Goal: Task Accomplishment & Management: Manage account settings

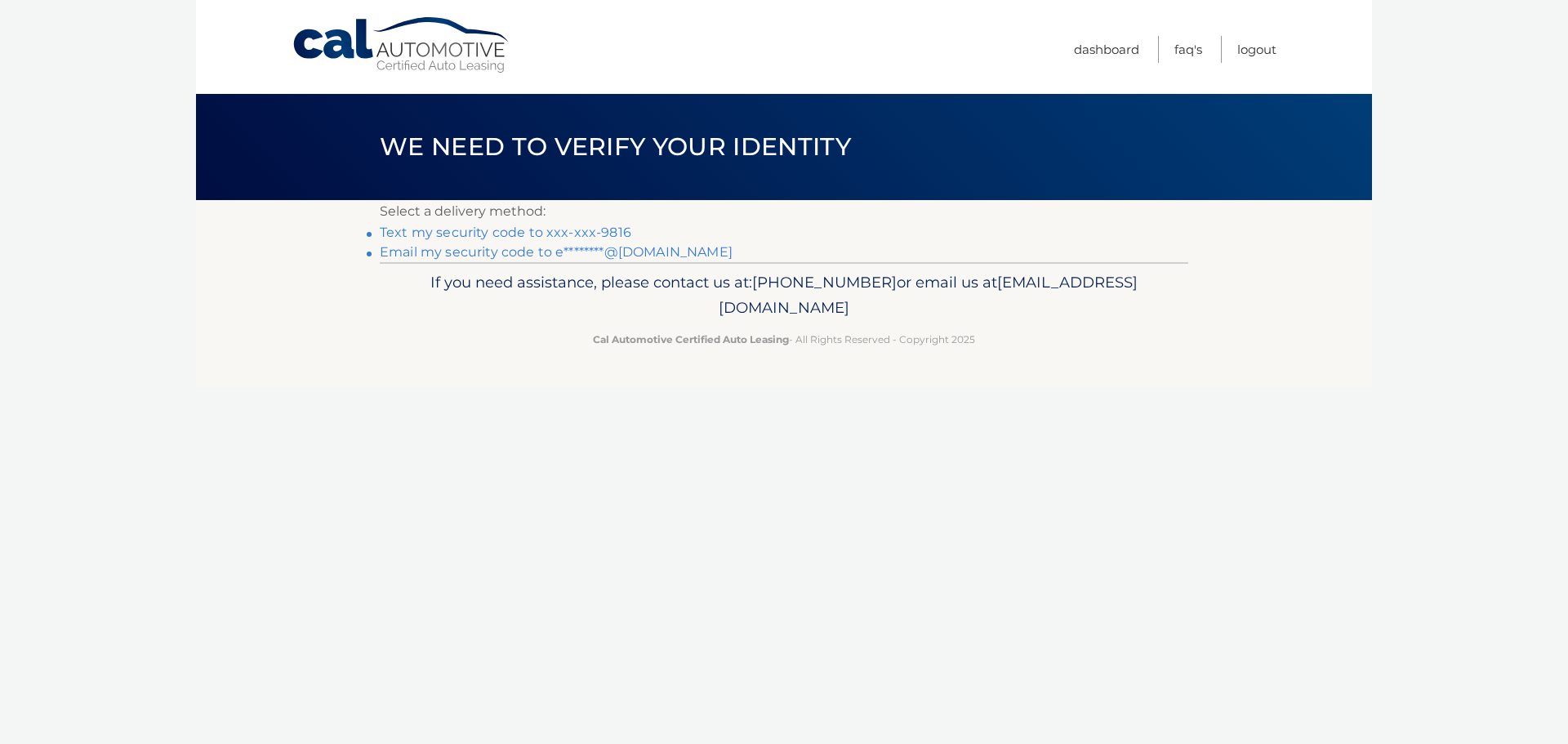
click at [523, 237] on link "Text my security code to xxx-xxx-9816" at bounding box center [506, 232] width 252 height 15
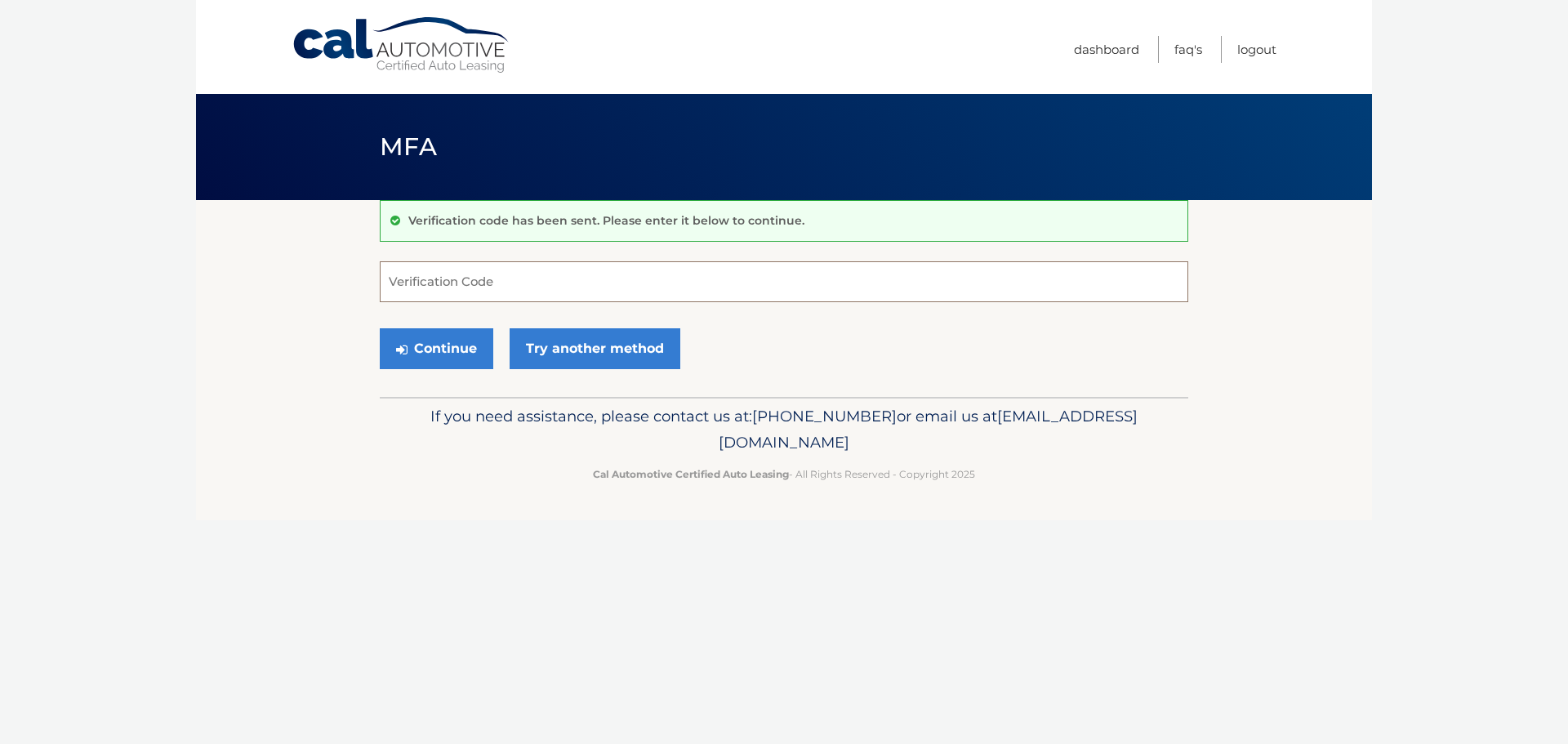
click at [436, 280] on input "Verification Code" at bounding box center [784, 281] width 809 height 41
type input "003601"
click at [457, 355] on button "Continue" at bounding box center [436, 348] width 113 height 41
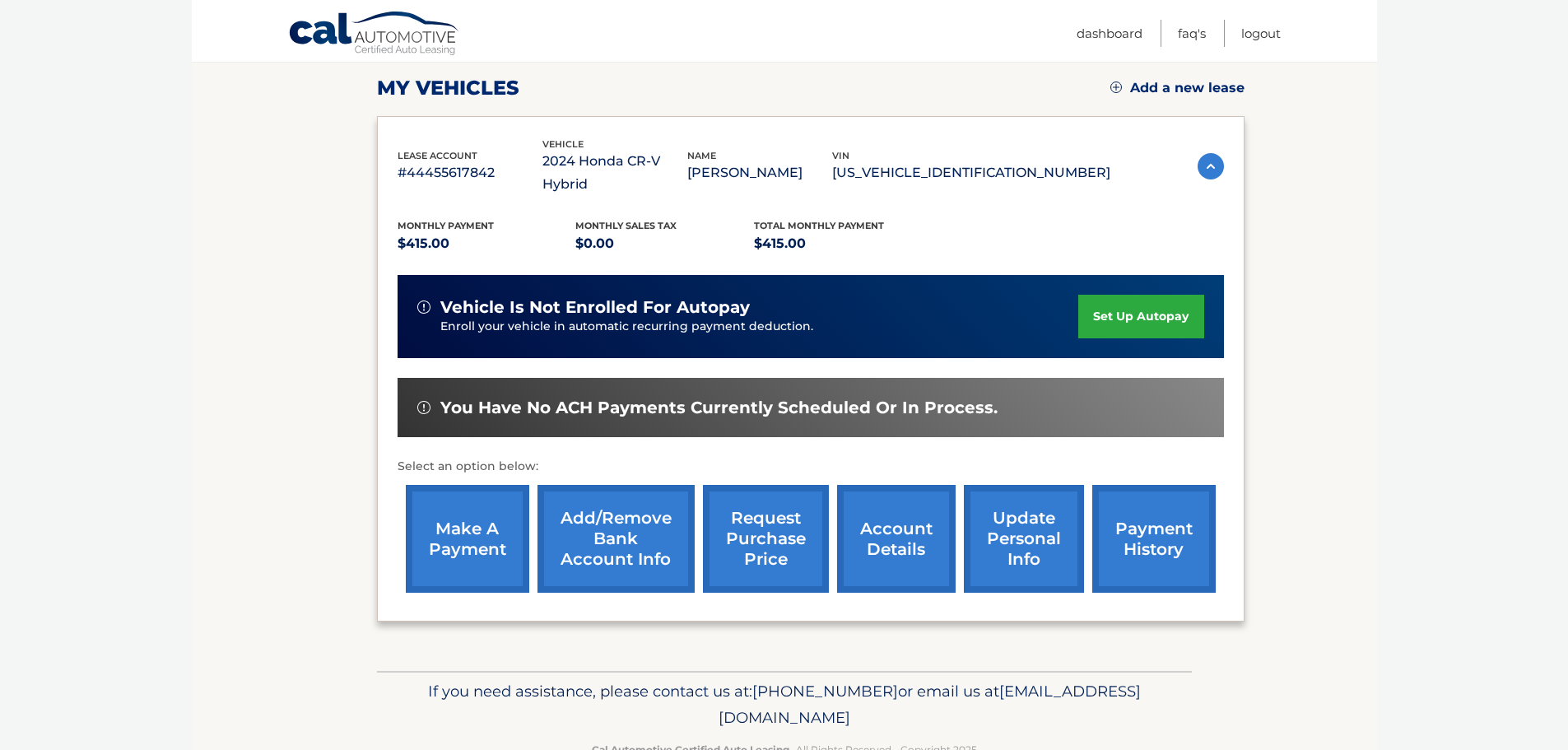
scroll to position [247, 0]
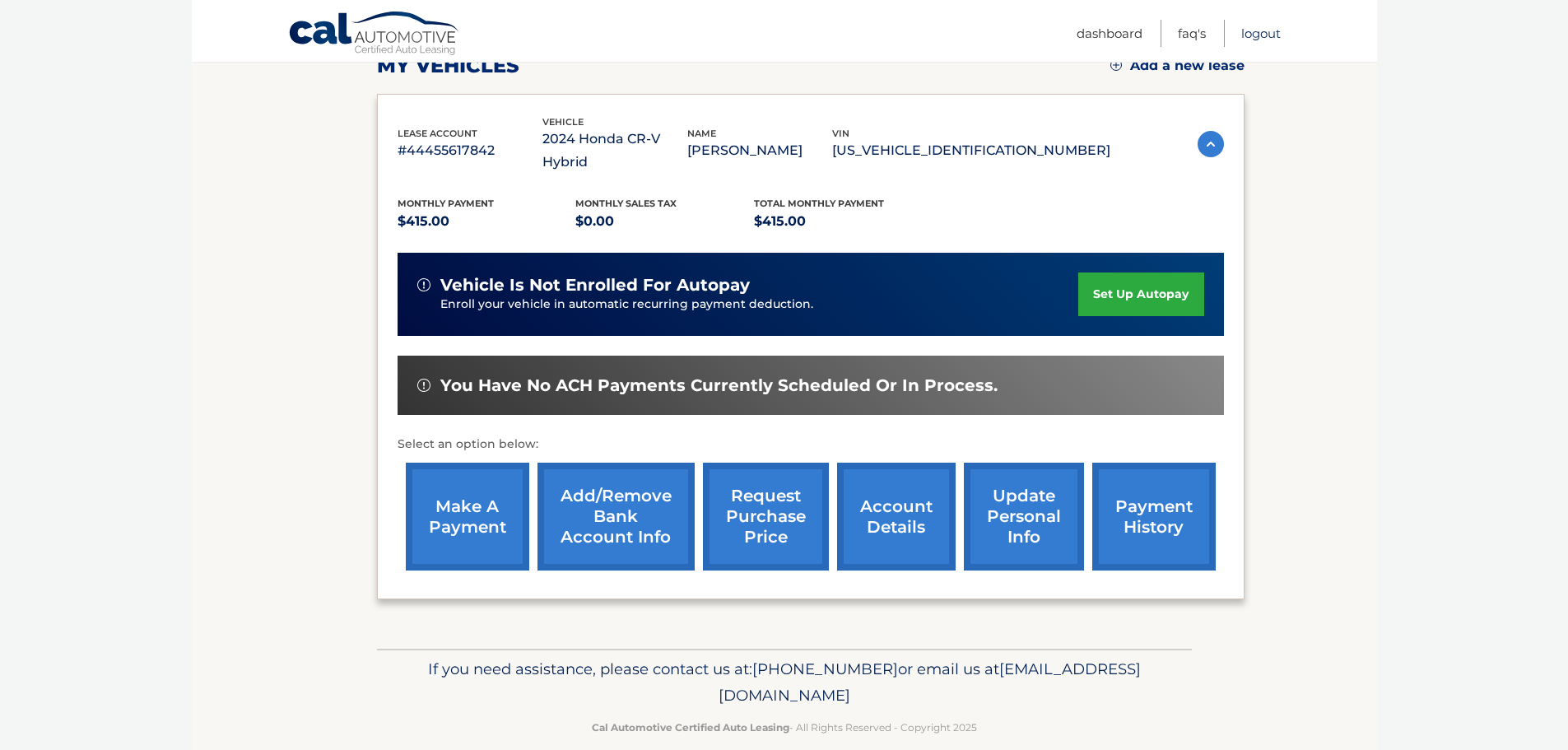
click at [1268, 41] on link "Logout" at bounding box center [1261, 33] width 40 height 27
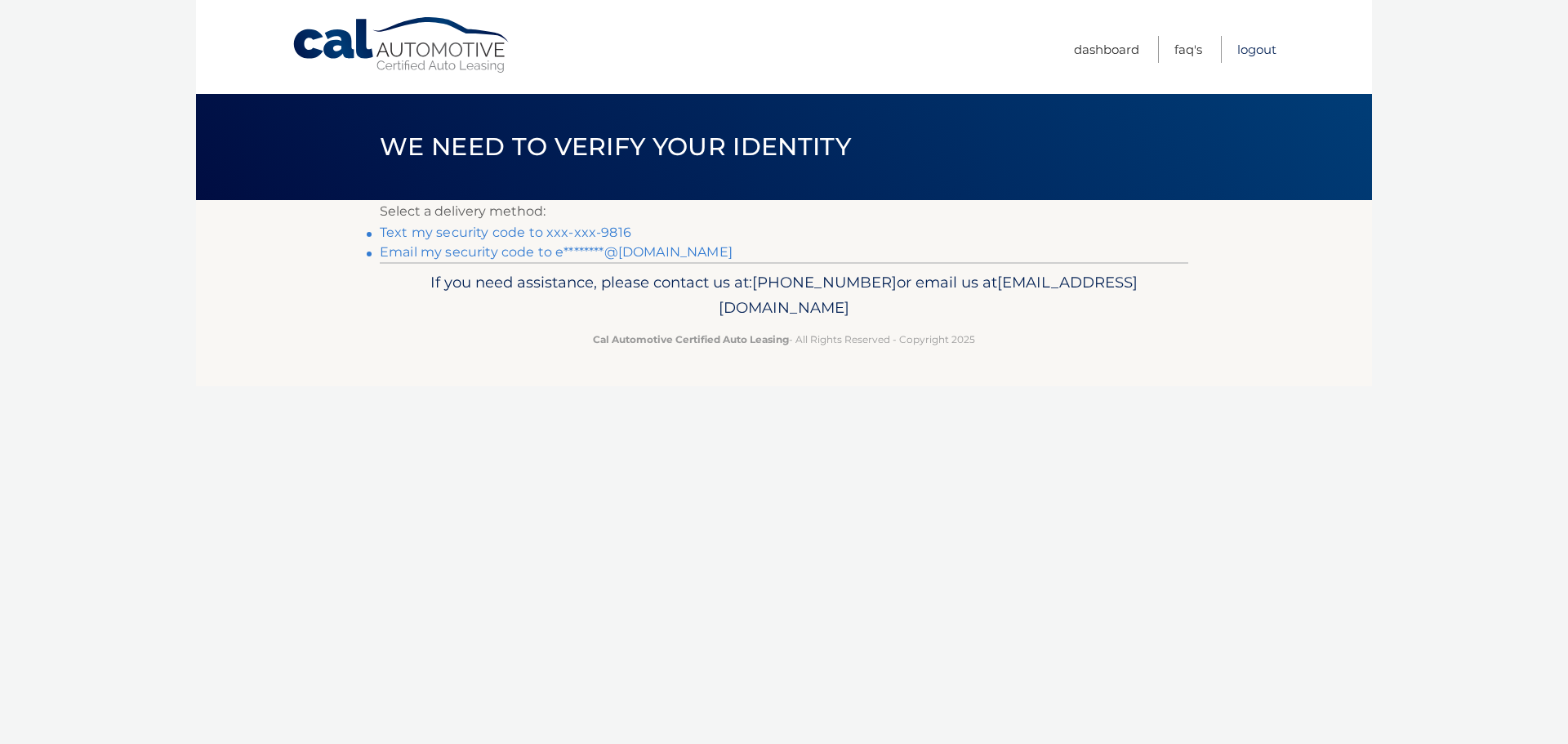
click at [1257, 53] on link "Logout" at bounding box center [1257, 50] width 39 height 27
